Goal: Manage account settings

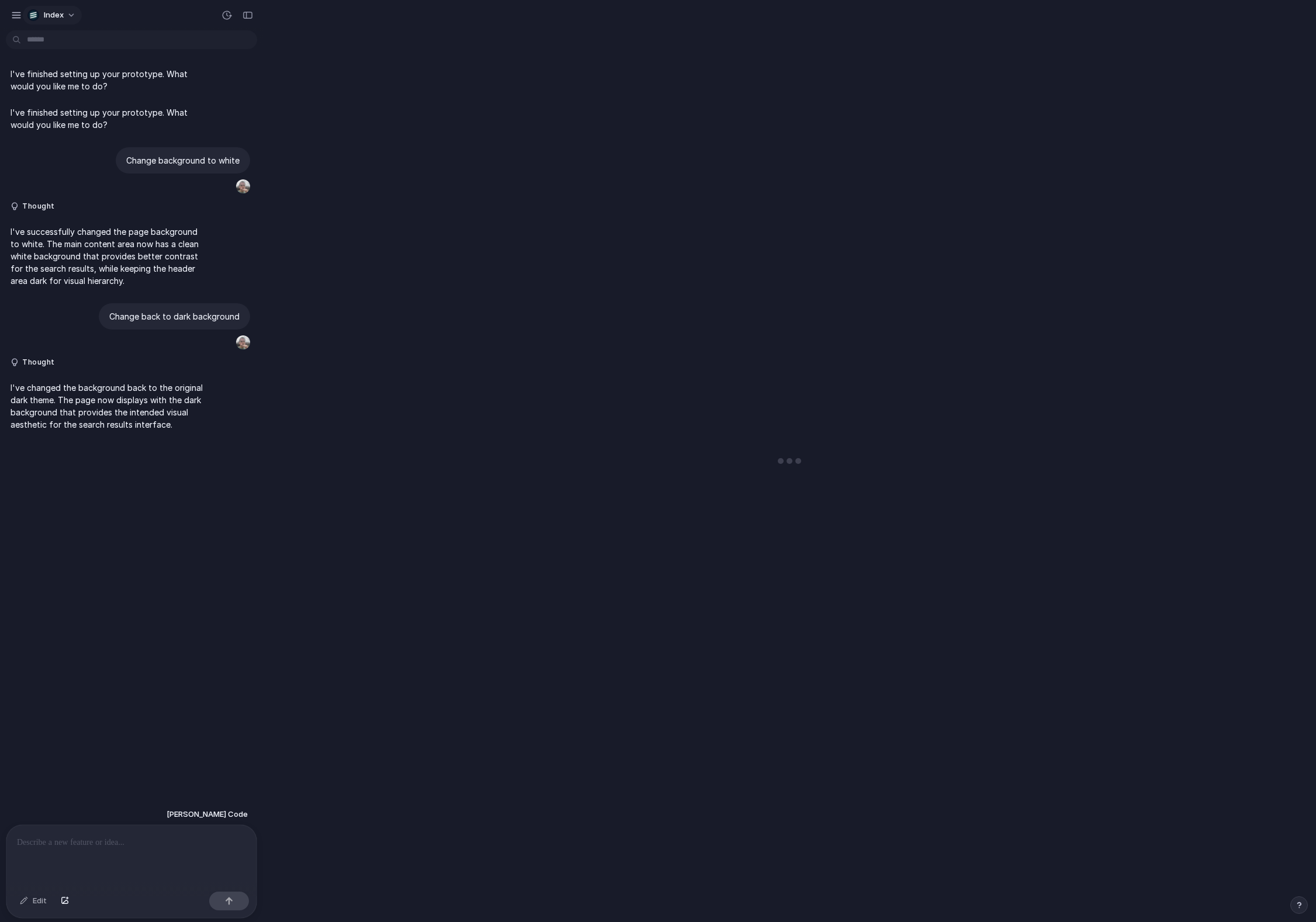
click at [60, 19] on span "Index" at bounding box center [53, 15] width 20 height 12
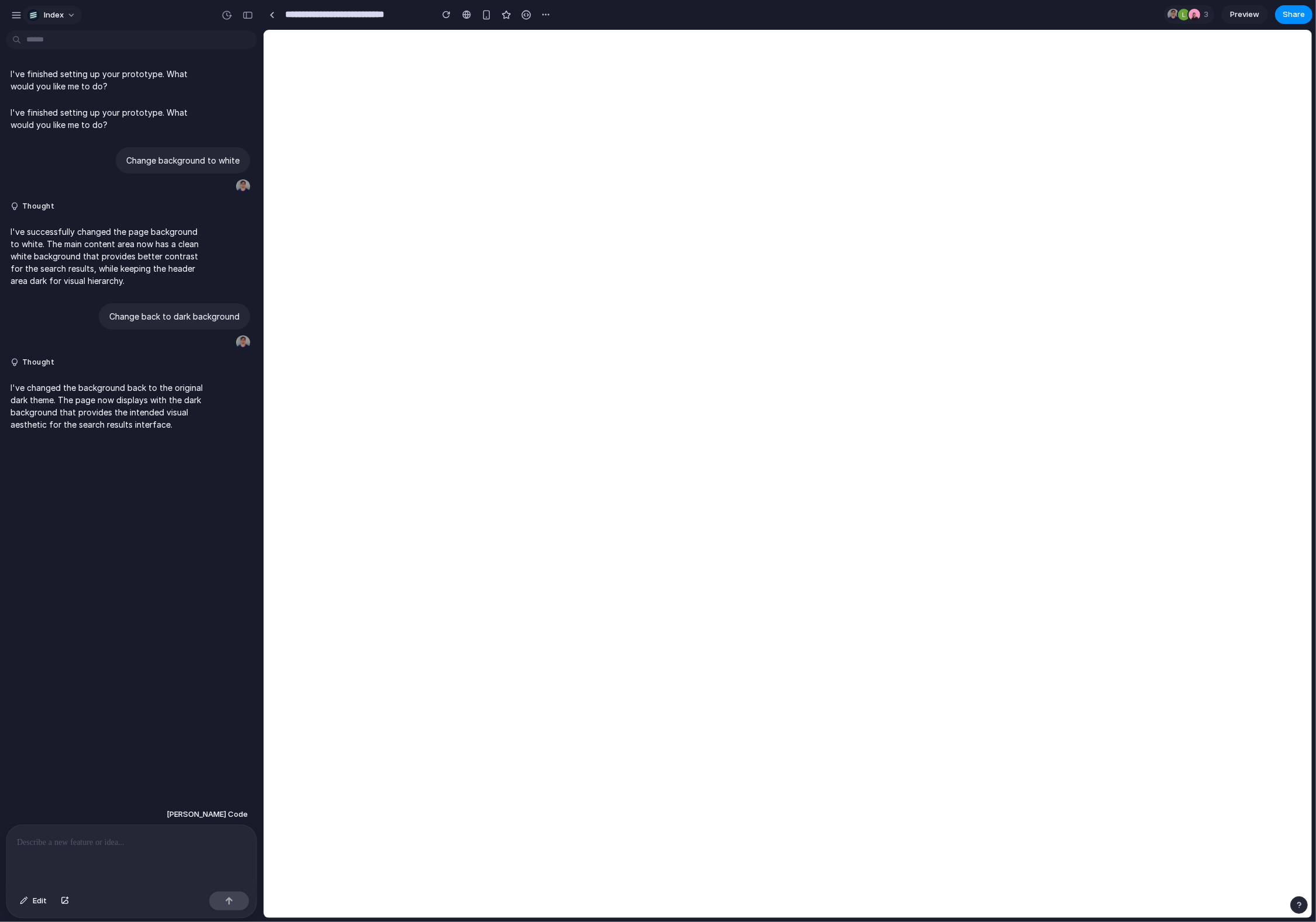
click at [55, 17] on span "Index" at bounding box center [53, 15] width 20 height 12
click at [65, 46] on span "Settings" at bounding box center [60, 41] width 32 height 12
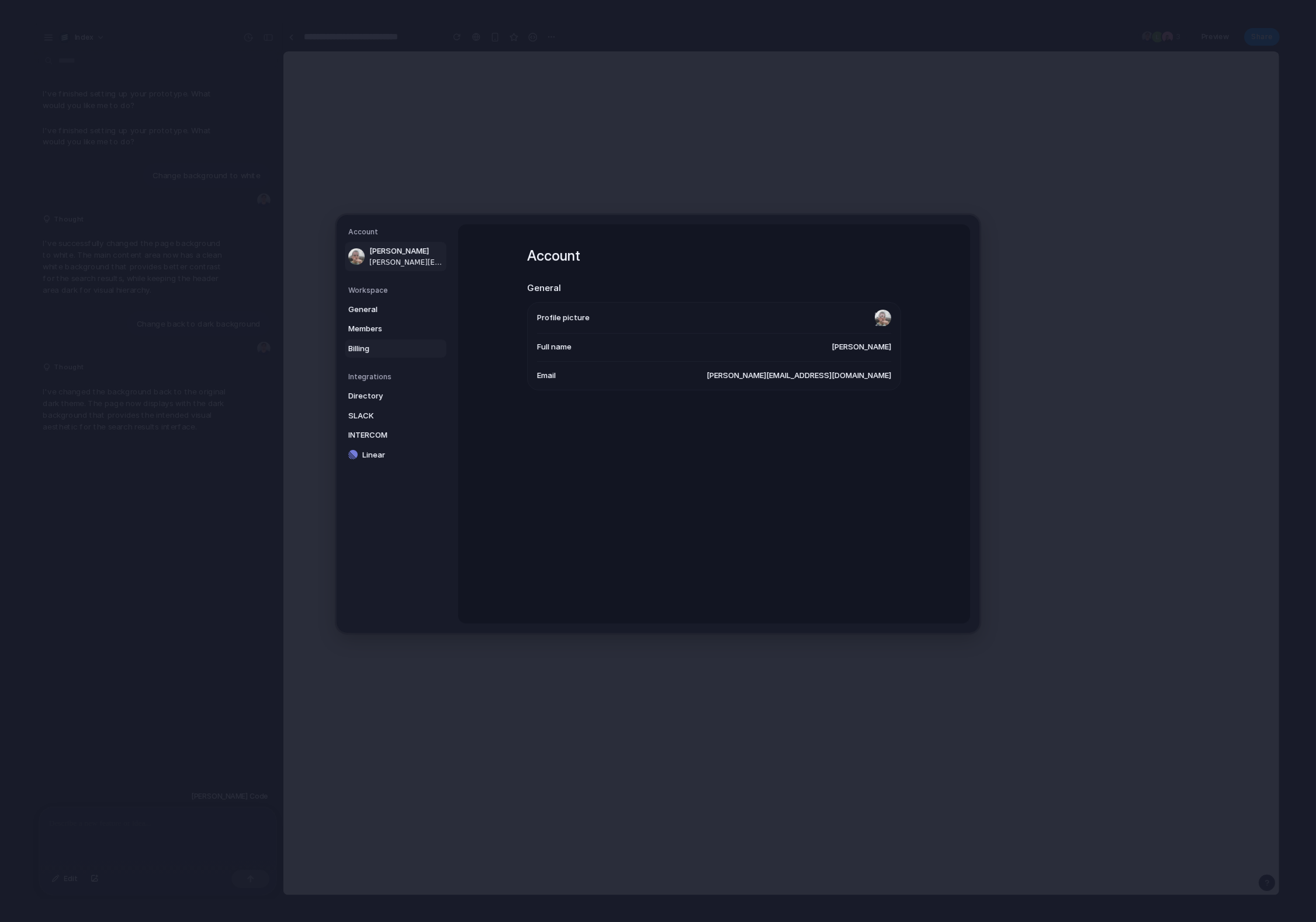
drag, startPoint x: 55, startPoint y: 17, endPoint x: 367, endPoint y: 348, distance: 454.9
click at [367, 348] on span "Billing" at bounding box center [385, 349] width 75 height 12
click at [382, 329] on span "Members" at bounding box center [385, 329] width 75 height 12
click at [382, 343] on span "Billing" at bounding box center [385, 349] width 75 height 12
drag, startPoint x: 367, startPoint y: 348, endPoint x: 254, endPoint y: 280, distance: 131.9
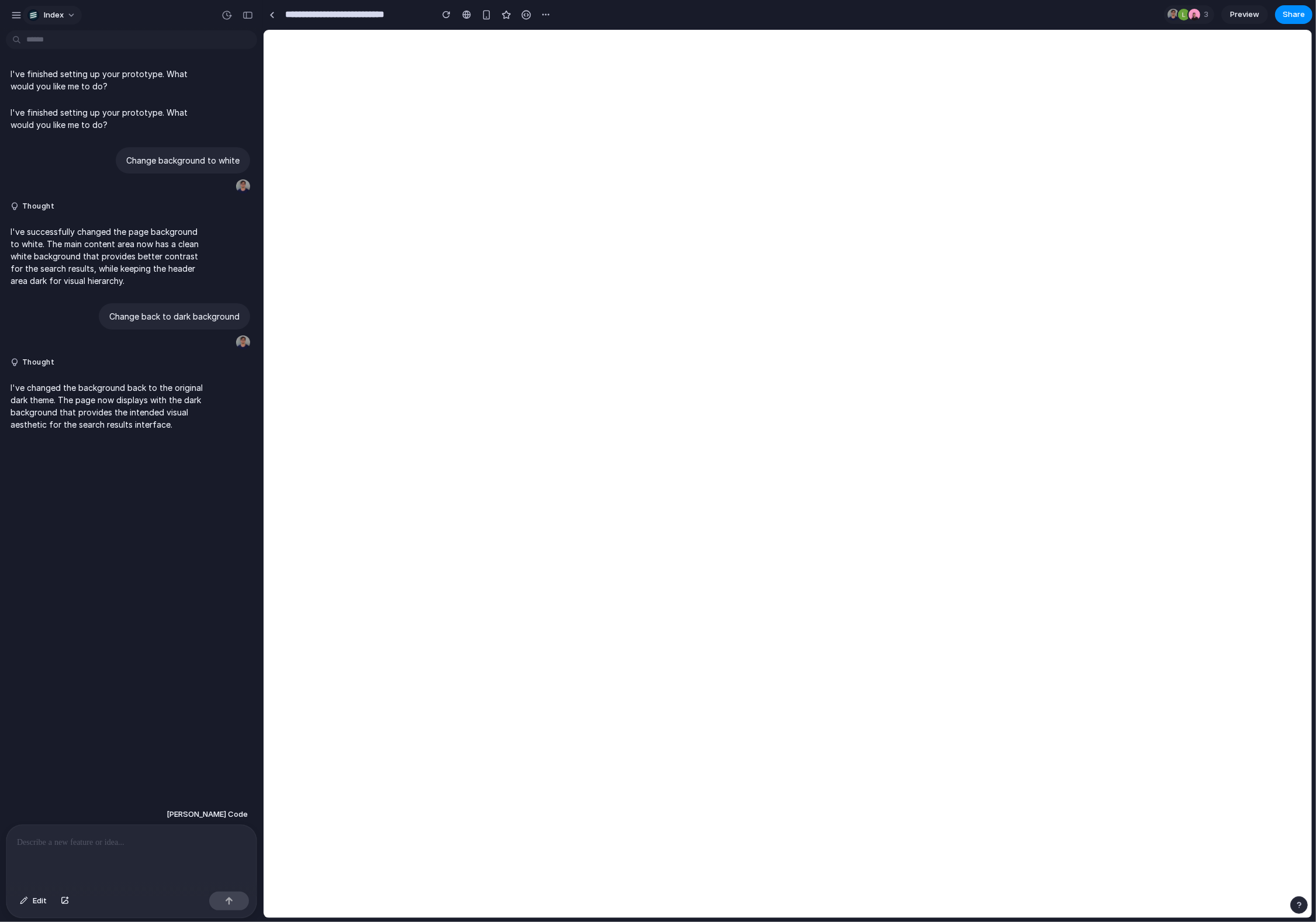
drag, startPoint x: 254, startPoint y: 280, endPoint x: 56, endPoint y: 23, distance: 324.4
click at [56, 23] on button "Index" at bounding box center [52, 14] width 59 height 19
drag, startPoint x: 56, startPoint y: 23, endPoint x: 64, endPoint y: 100, distance: 77.4
click at [64, 100] on span "Sign out" at bounding box center [59, 97] width 31 height 12
